Goal: Task Accomplishment & Management: Manage account settings

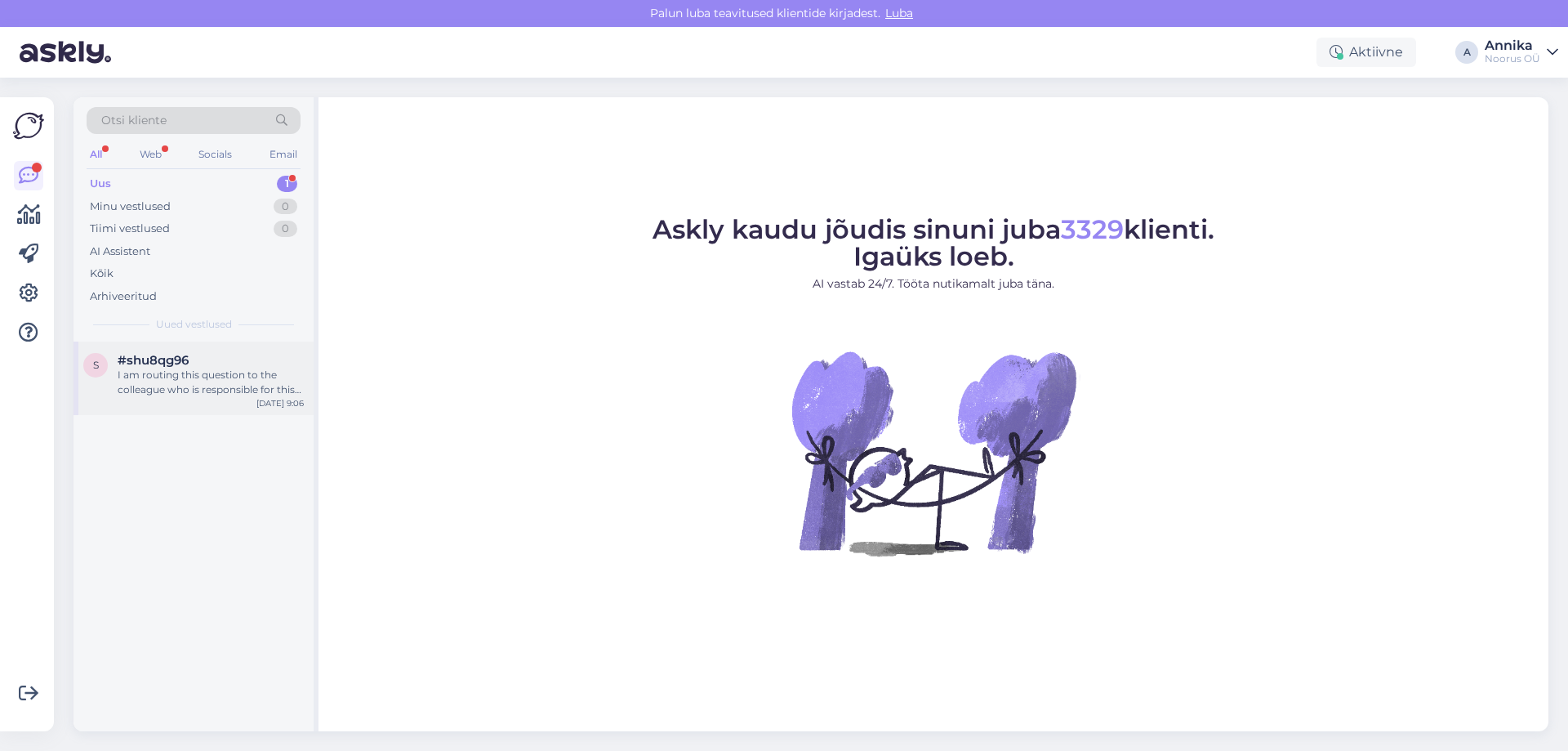
click at [170, 382] on div "I am routing this question to the colleague who is responsible for this topic. …" at bounding box center [210, 383] width 186 height 30
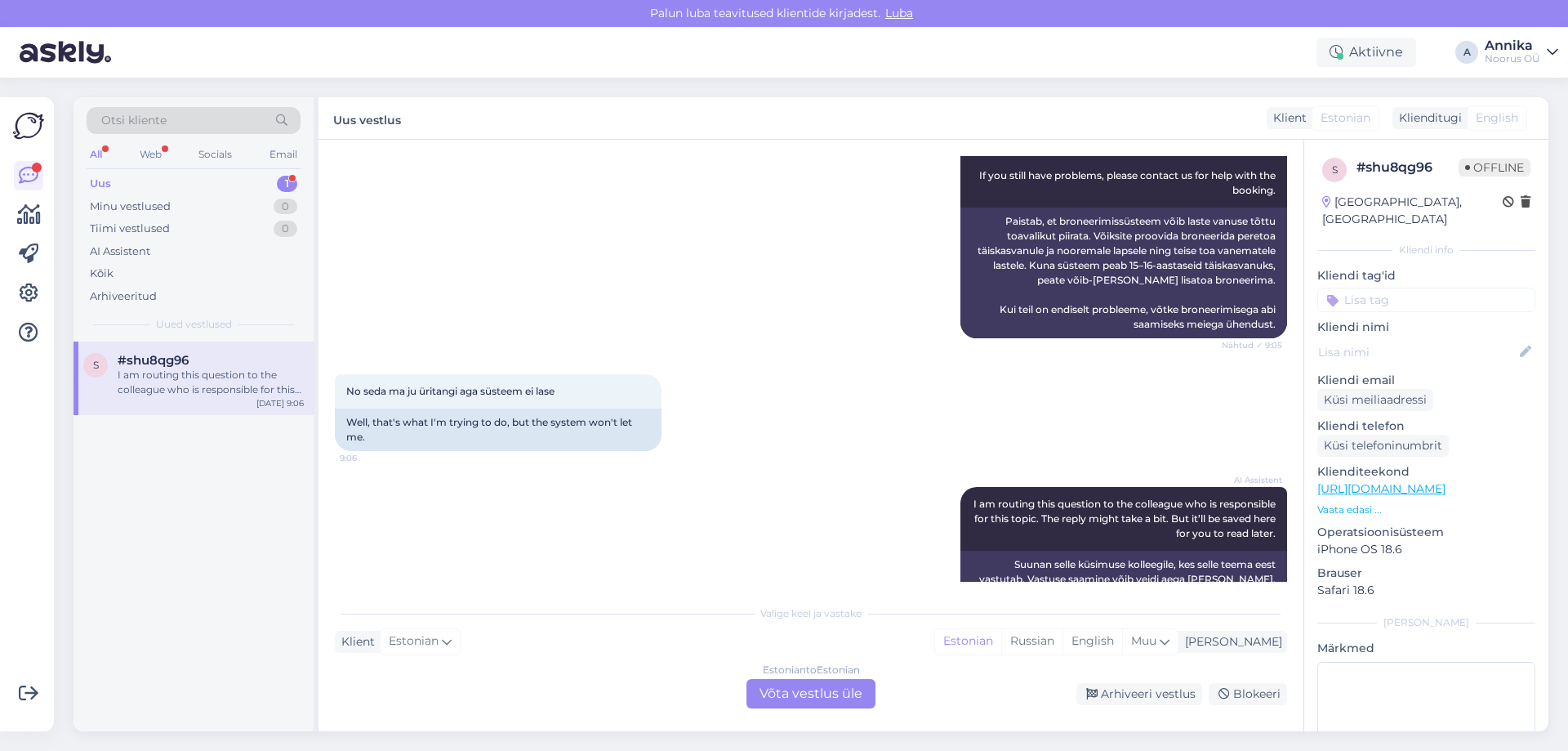
click at [800, 689] on div "Estonian to Estonian Võta vestlus üle" at bounding box center [811, 693] width 129 height 30
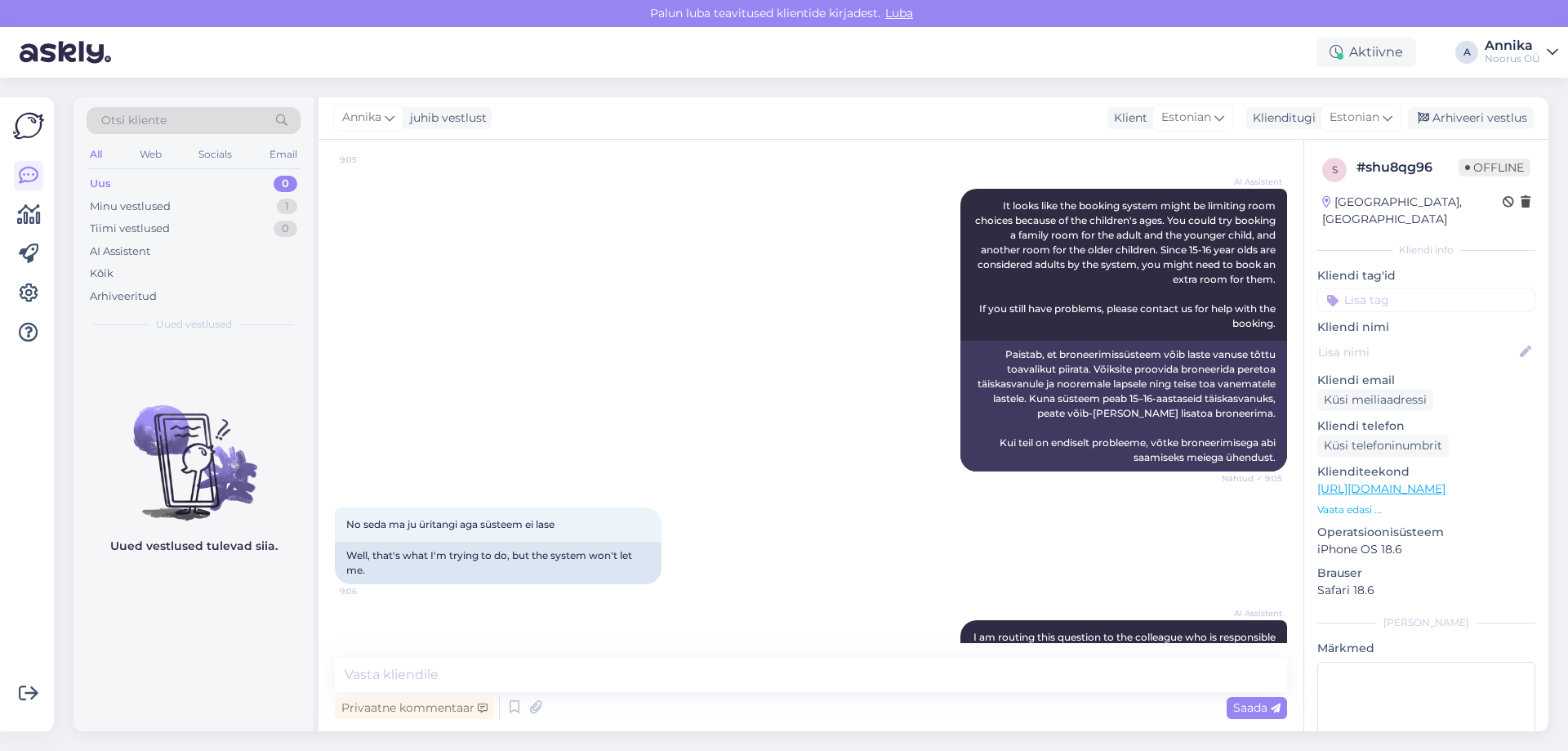
scroll to position [807, 0]
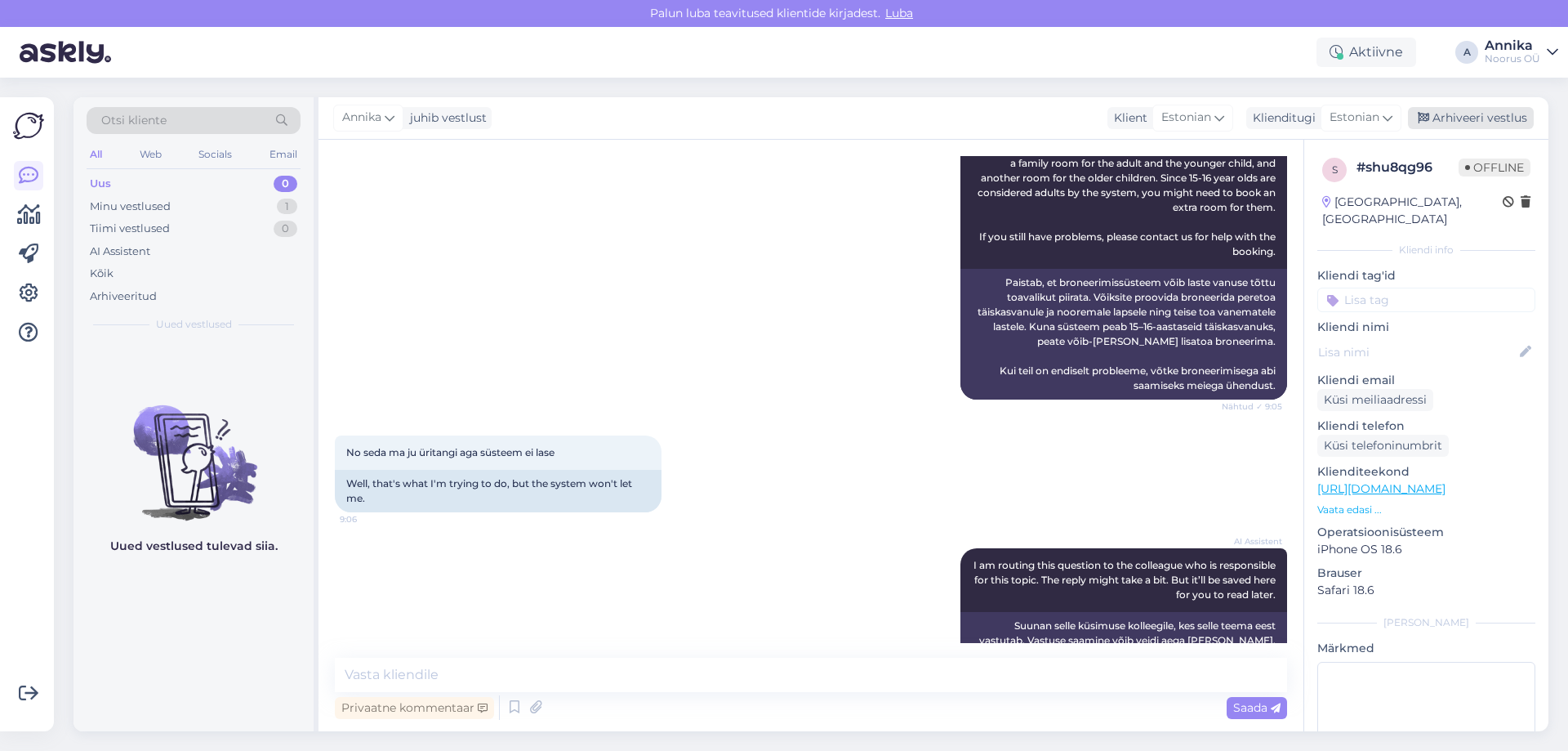
click at [1439, 112] on div "Arhiveeri vestlus" at bounding box center [1471, 118] width 125 height 22
